Goal: Find specific fact: Find specific fact

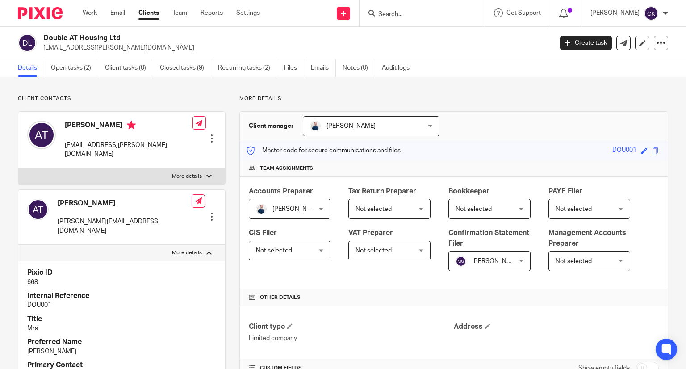
click at [398, 0] on div at bounding box center [422, 13] width 125 height 26
click at [403, 14] on input "Search" at bounding box center [417, 15] width 80 height 8
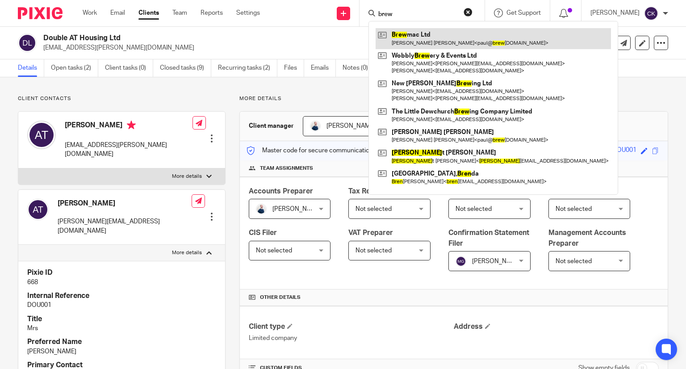
type input "brew"
click at [414, 34] on link at bounding box center [493, 38] width 235 height 21
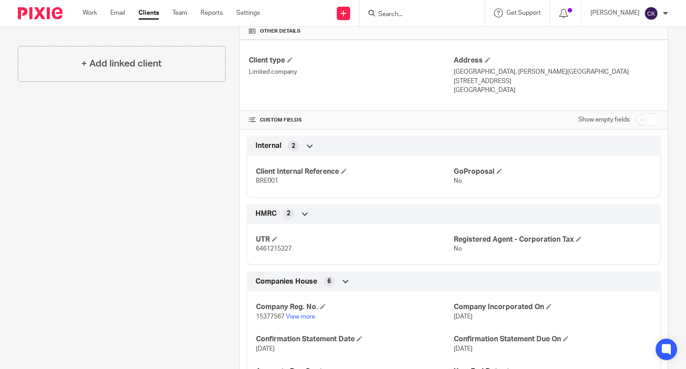
scroll to position [268, 0]
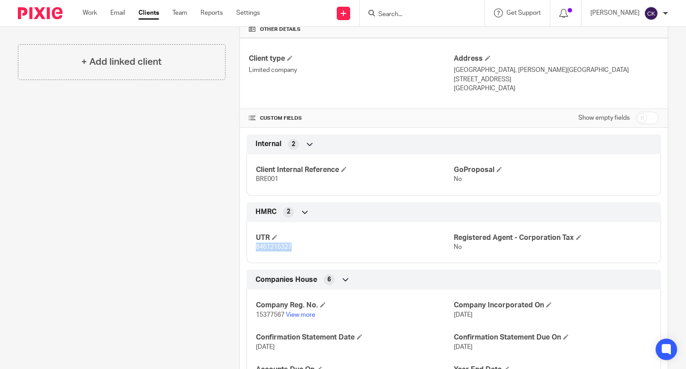
drag, startPoint x: 291, startPoint y: 247, endPoint x: 254, endPoint y: 249, distance: 37.6
click at [256, 249] on p "6461215327" at bounding box center [355, 247] width 198 height 9
copy span "6461215327"
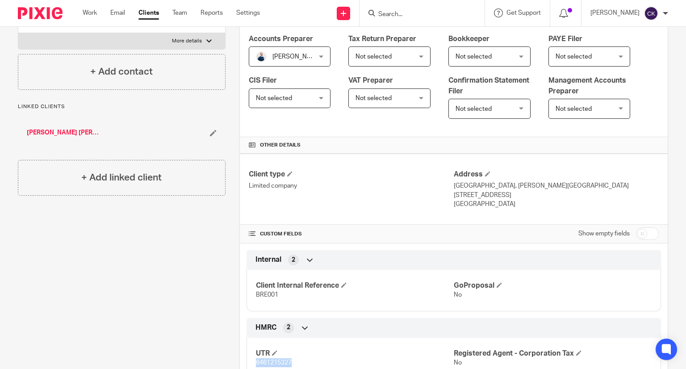
scroll to position [179, 0]
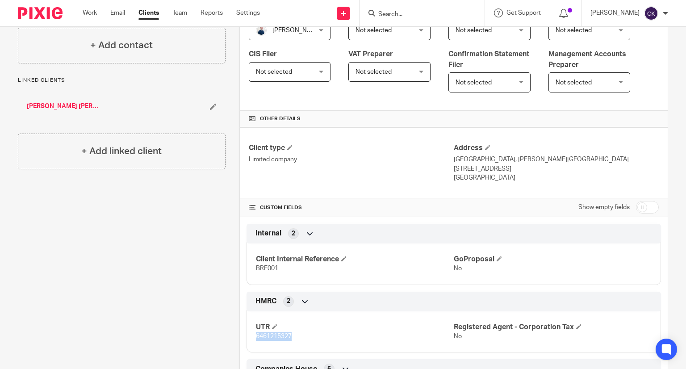
click at [296, 332] on p "6461215327" at bounding box center [355, 336] width 198 height 9
drag, startPoint x: 285, startPoint y: 337, endPoint x: 248, endPoint y: 339, distance: 37.1
click at [248, 339] on div "UTR 6461215327 Registered Agent - Corporation Tax No" at bounding box center [454, 329] width 415 height 48
copy span "6461215327"
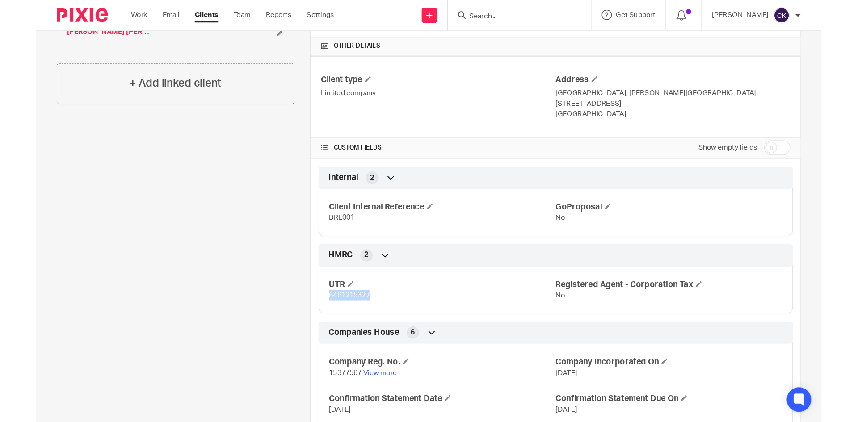
scroll to position [313, 0]
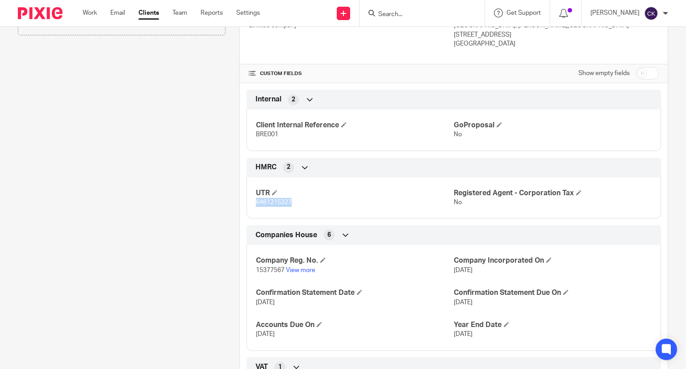
click at [314, 209] on div "UTR 6461215327 Registered Agent - Corporation Tax No" at bounding box center [454, 195] width 415 height 48
